Goal: Check status: Check status

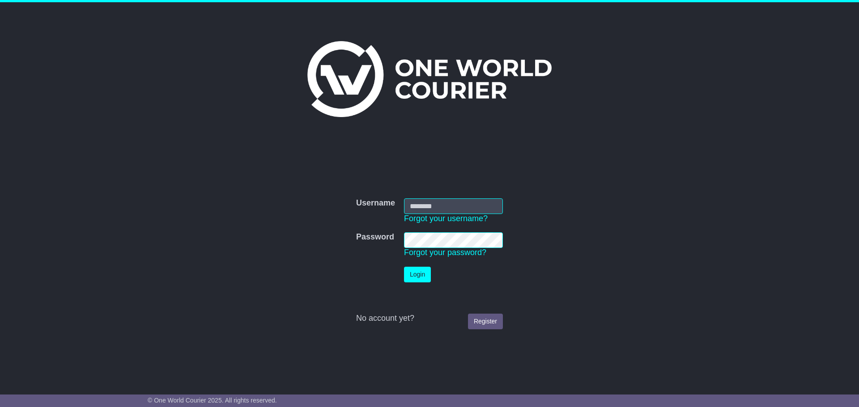
type input "**********"
click at [422, 272] on button "Login" at bounding box center [417, 275] width 27 height 16
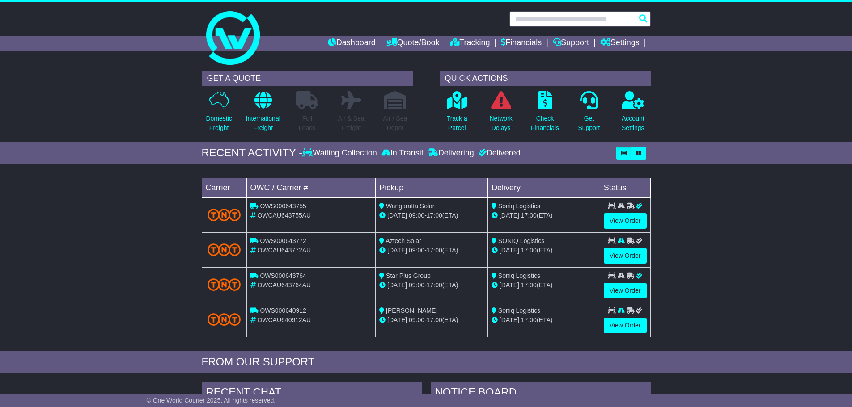
click at [552, 20] on input "text" at bounding box center [579, 19] width 141 height 16
paste input "**********"
type input "**********"
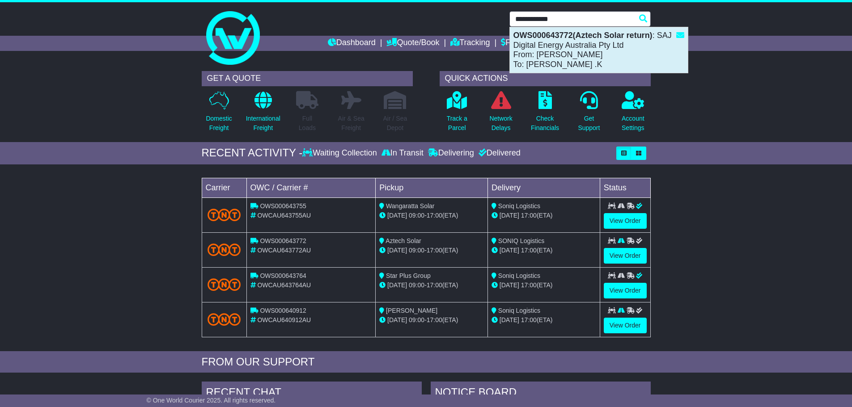
click at [554, 43] on div "OWS000643772(Aztech Solar return) : SAJ Digital Energy Australia Pty Ltd From: …" at bounding box center [599, 50] width 178 height 46
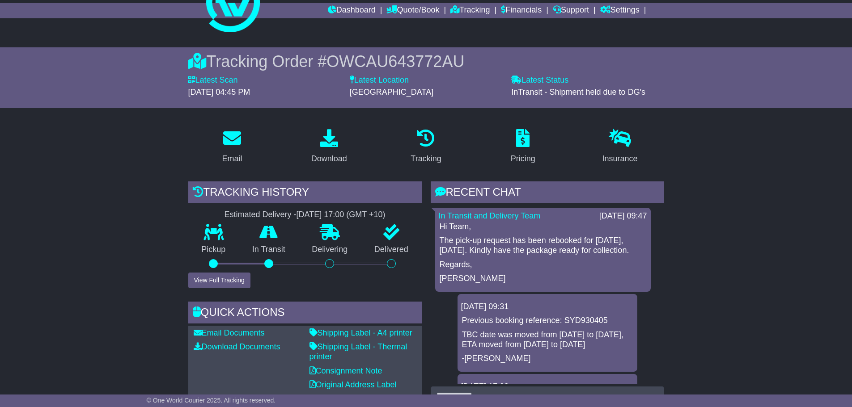
scroll to position [89, 0]
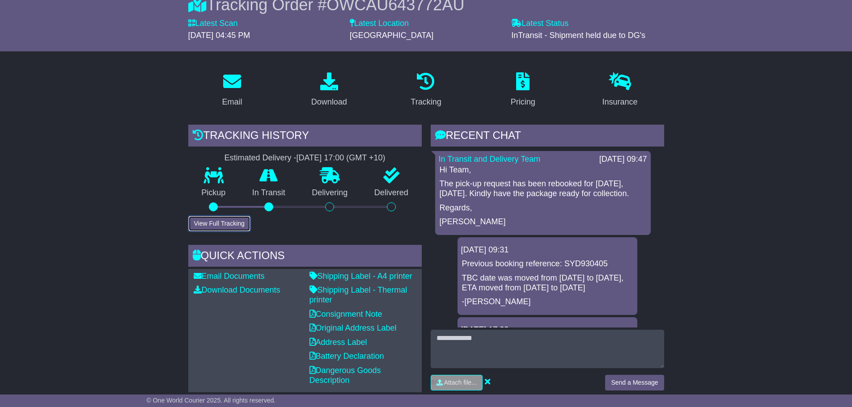
click at [238, 223] on button "View Full Tracking" at bounding box center [219, 224] width 62 height 16
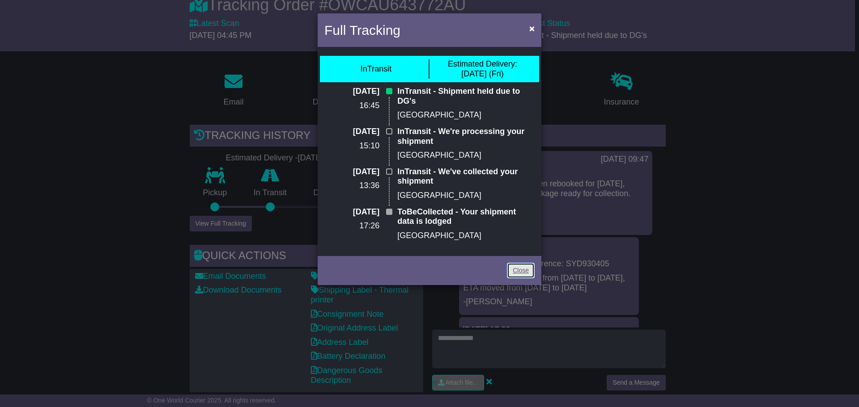
click at [518, 269] on link "Close" at bounding box center [521, 271] width 28 height 16
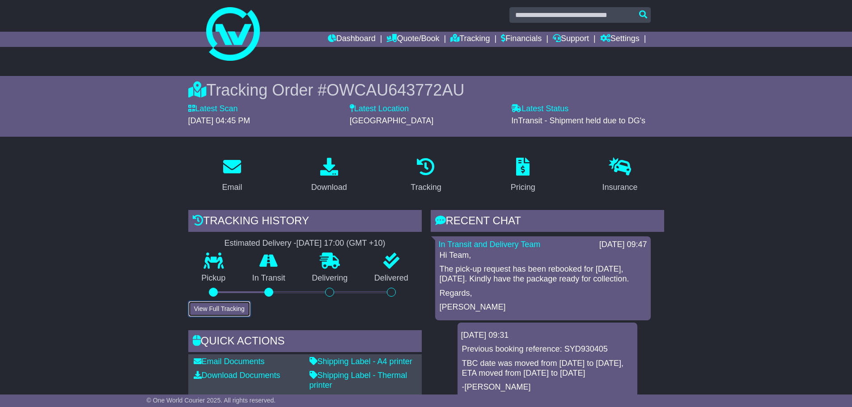
scroll to position [0, 0]
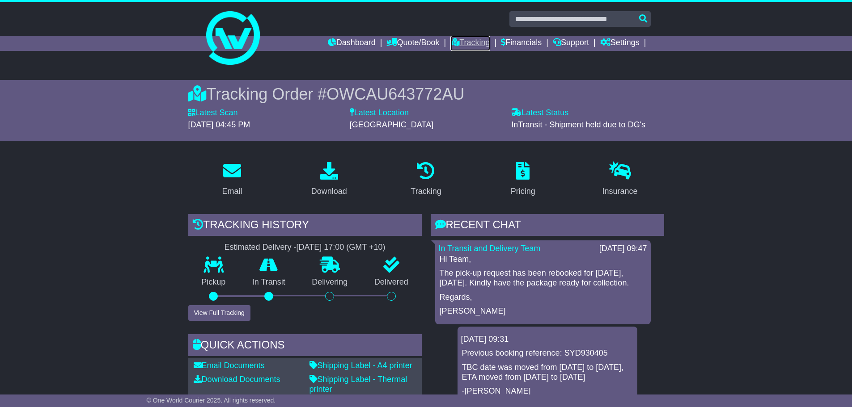
click at [472, 47] on link "Tracking" at bounding box center [469, 43] width 39 height 15
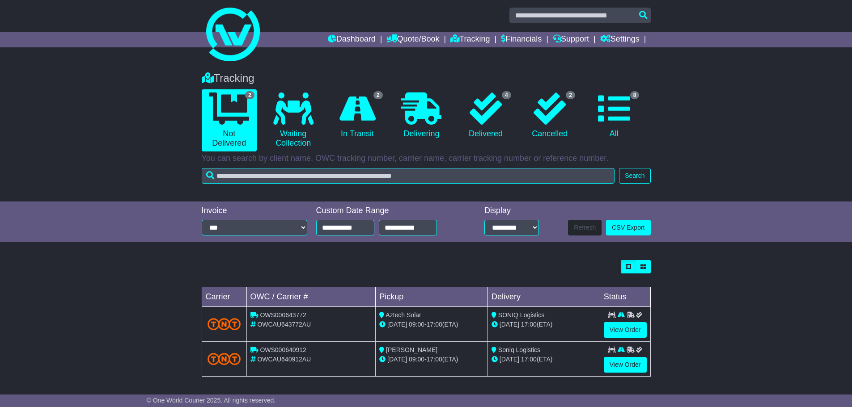
scroll to position [5, 0]
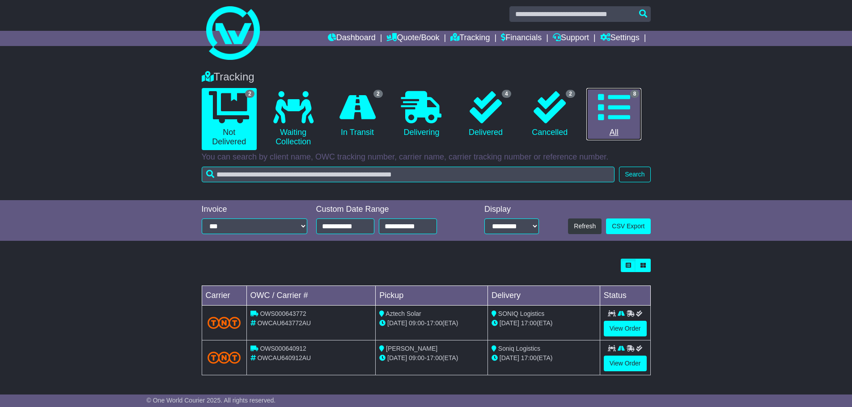
click at [614, 118] on icon at bounding box center [614, 107] width 32 height 32
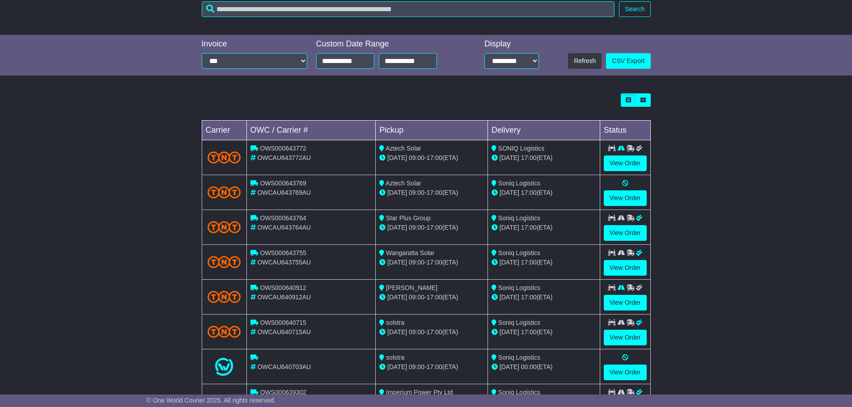
scroll to position [179, 0]
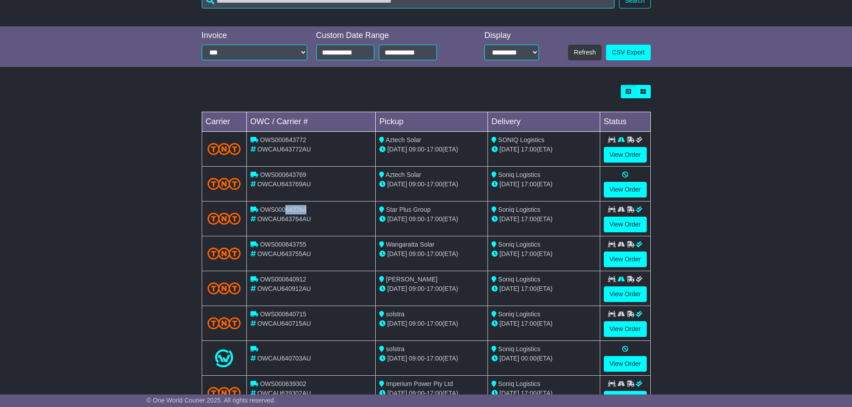
drag, startPoint x: 306, startPoint y: 210, endPoint x: 286, endPoint y: 211, distance: 20.1
click at [286, 211] on span "OWS000643764" at bounding box center [283, 209] width 47 height 7
copy span "643764"
drag, startPoint x: 308, startPoint y: 245, endPoint x: 290, endPoint y: 246, distance: 17.5
click at [290, 246] on div "OWS000643755" at bounding box center [311, 244] width 122 height 9
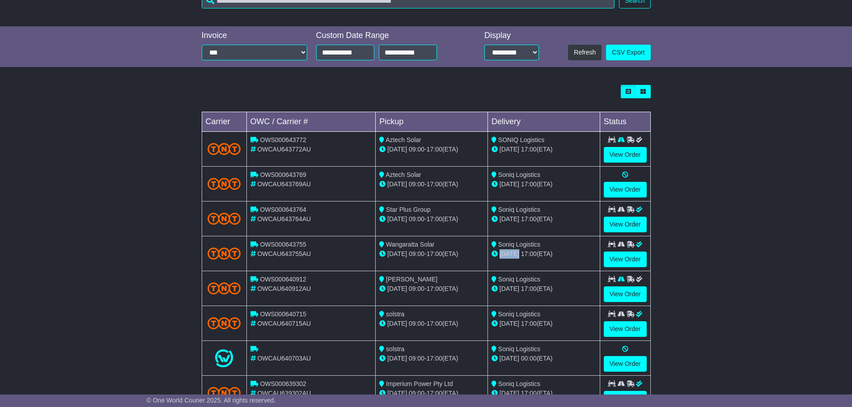
drag, startPoint x: 501, startPoint y: 253, endPoint x: 518, endPoint y: 253, distance: 17.5
click at [518, 253] on span "11 Sep" at bounding box center [510, 253] width 20 height 7
copy span "11 Sep"
drag, startPoint x: 309, startPoint y: 280, endPoint x: 295, endPoint y: 280, distance: 13.9
click at [295, 280] on div "OWS000640912" at bounding box center [311, 279] width 122 height 9
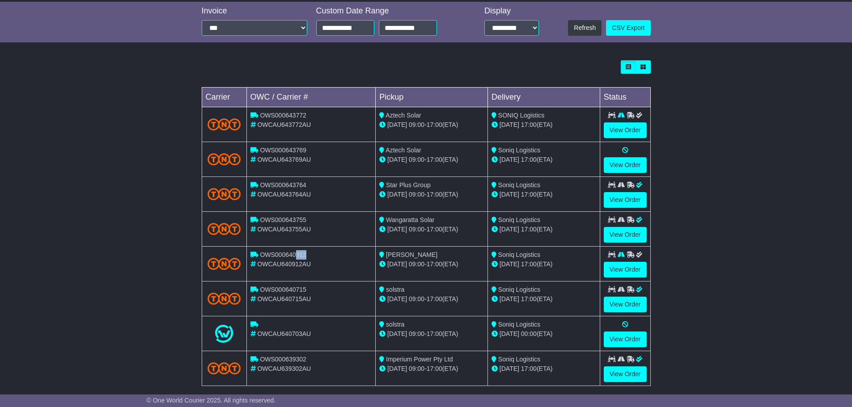
scroll to position [214, 0]
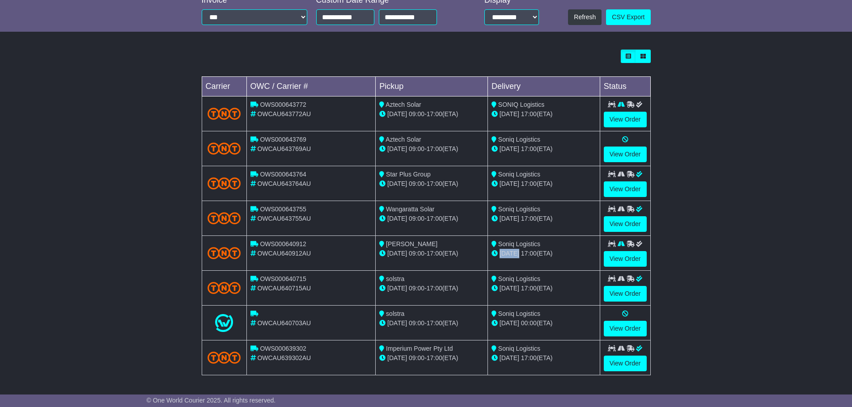
drag, startPoint x: 501, startPoint y: 252, endPoint x: 518, endPoint y: 252, distance: 17.9
click at [518, 252] on span "12 Sep" at bounding box center [510, 253] width 20 height 7
copy span "12 Sep"
drag, startPoint x: 307, startPoint y: 279, endPoint x: 291, endPoint y: 278, distance: 16.1
click at [291, 278] on div "OWS000640715" at bounding box center [311, 279] width 122 height 9
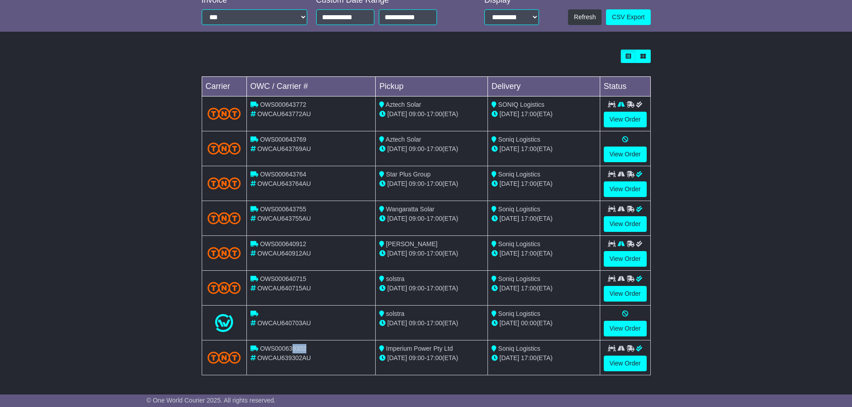
drag, startPoint x: 310, startPoint y: 349, endPoint x: 294, endPoint y: 349, distance: 16.1
click at [294, 349] on div "OWS000639302" at bounding box center [311, 348] width 122 height 9
